Goal: Task Accomplishment & Management: Use online tool/utility

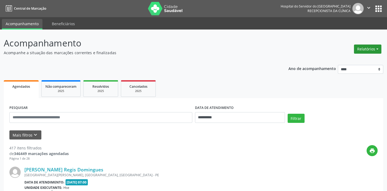
click at [367, 50] on button "Relatórios" at bounding box center [367, 49] width 27 height 9
click at [347, 60] on link "Agendamentos" at bounding box center [353, 61] width 58 height 8
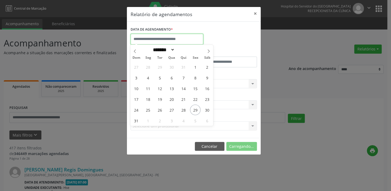
click at [165, 37] on input "text" at bounding box center [167, 39] width 73 height 11
click at [193, 110] on span "29" at bounding box center [195, 110] width 10 height 10
type input "**********"
click at [193, 110] on span "29" at bounding box center [195, 110] width 10 height 10
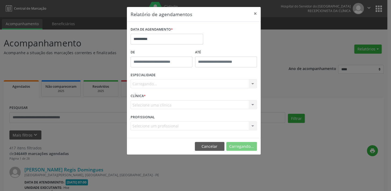
click at [201, 84] on div "Carregando... Nenhum resultado encontrado para: " " Não há nenhuma opção para s…" at bounding box center [194, 83] width 126 height 9
click at [201, 82] on div "Carregando... Nenhum resultado encontrado para: " " Não há nenhuma opção para s…" at bounding box center [194, 83] width 126 height 9
click at [211, 82] on div "Carregando... Nenhum resultado encontrado para: " " Não há nenhuma opção para s…" at bounding box center [194, 83] width 126 height 9
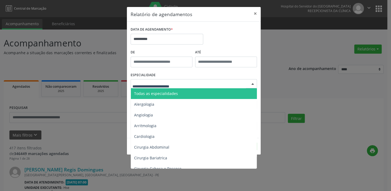
click at [229, 83] on div at bounding box center [194, 83] width 126 height 9
click at [220, 94] on span "Todas as especialidades" at bounding box center [194, 93] width 127 height 11
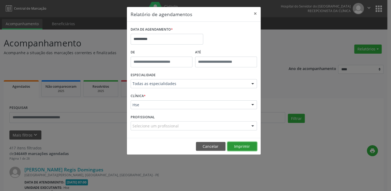
click at [239, 144] on button "Imprimir" at bounding box center [242, 146] width 30 height 9
